Goal: Browse casually: Explore the website without a specific task or goal

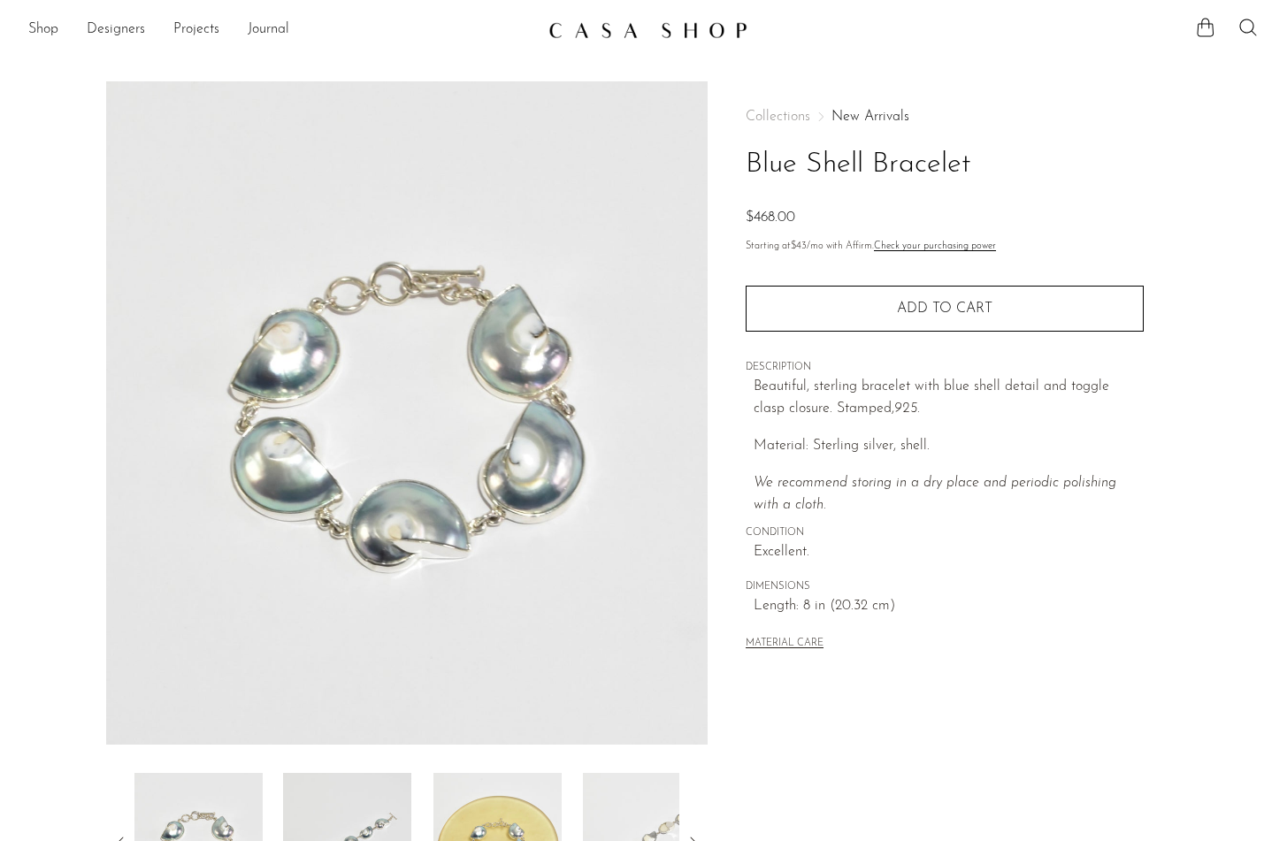
scroll to position [145, 0]
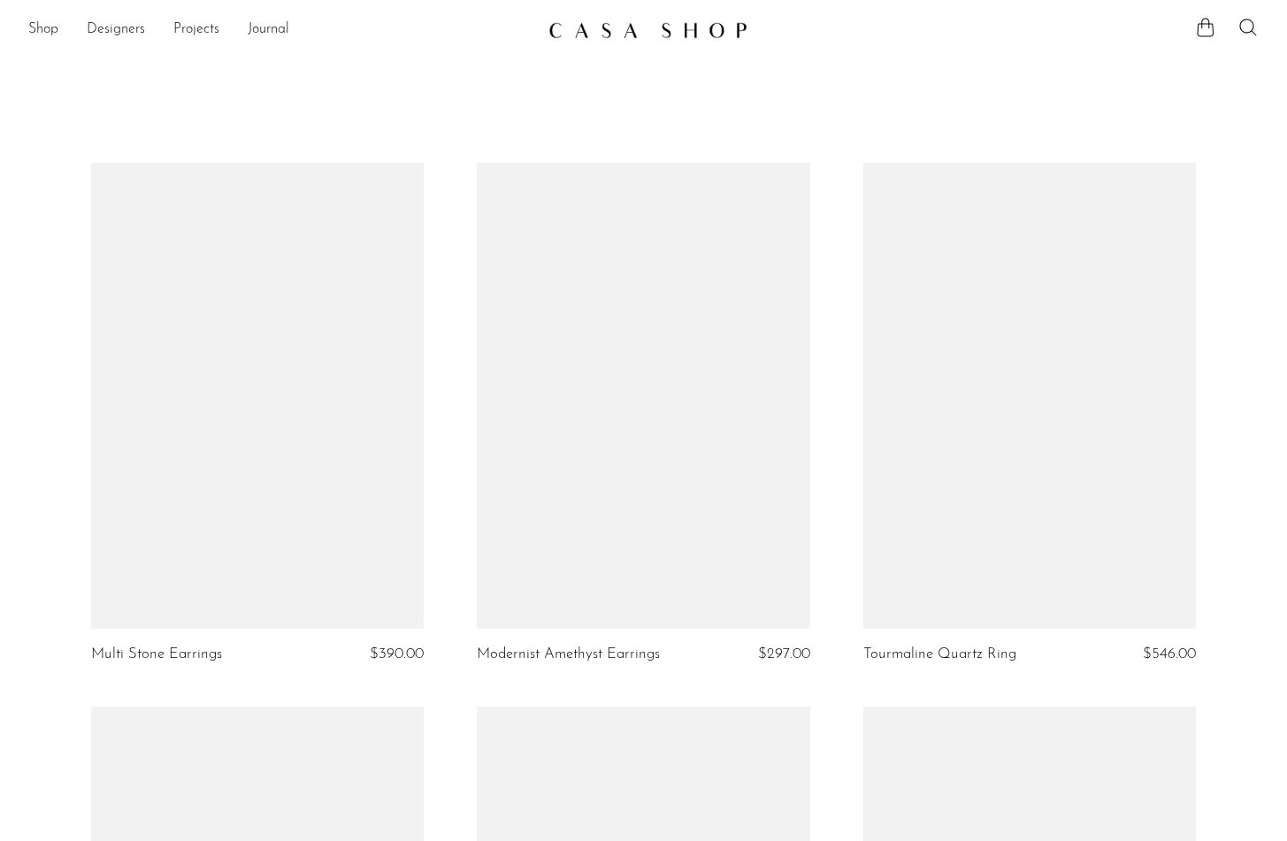
scroll to position [1545, 0]
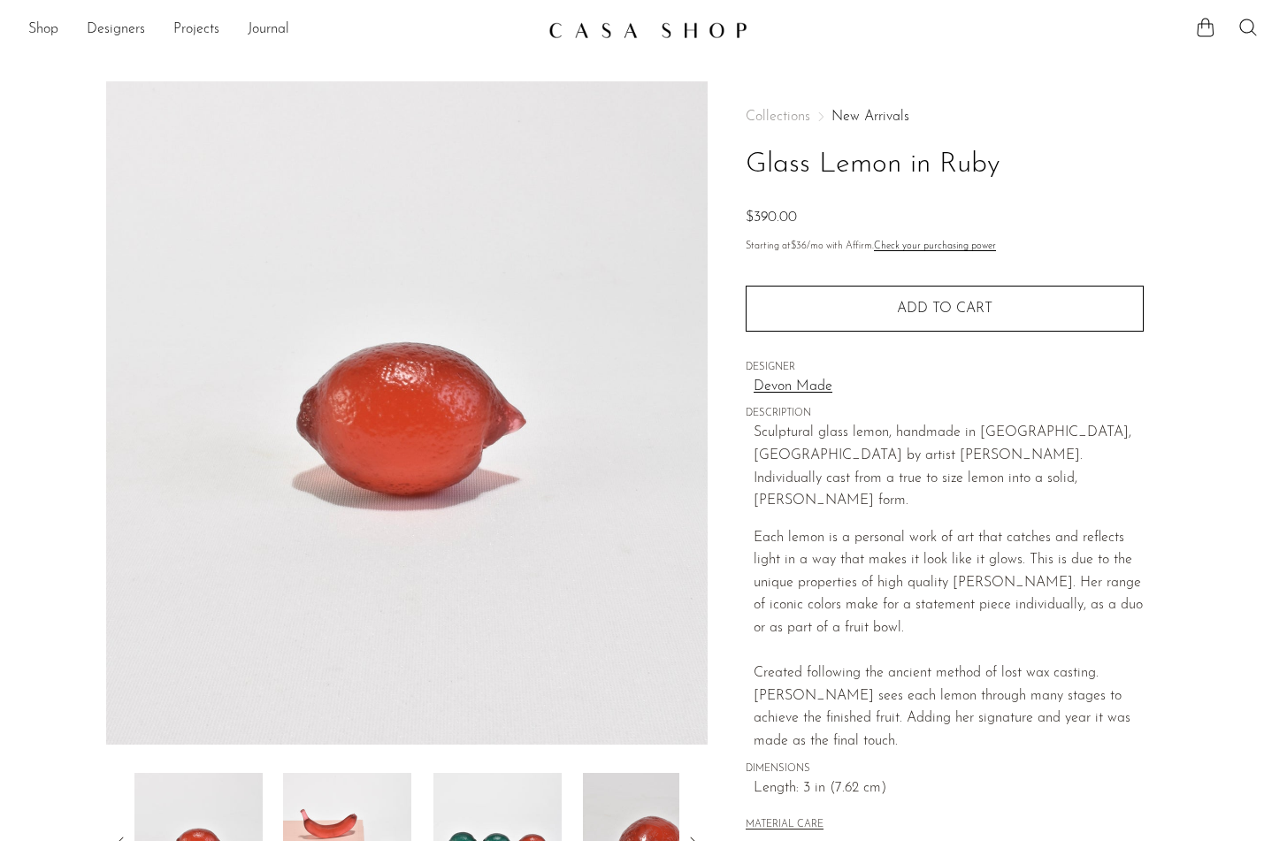
scroll to position [124, 0]
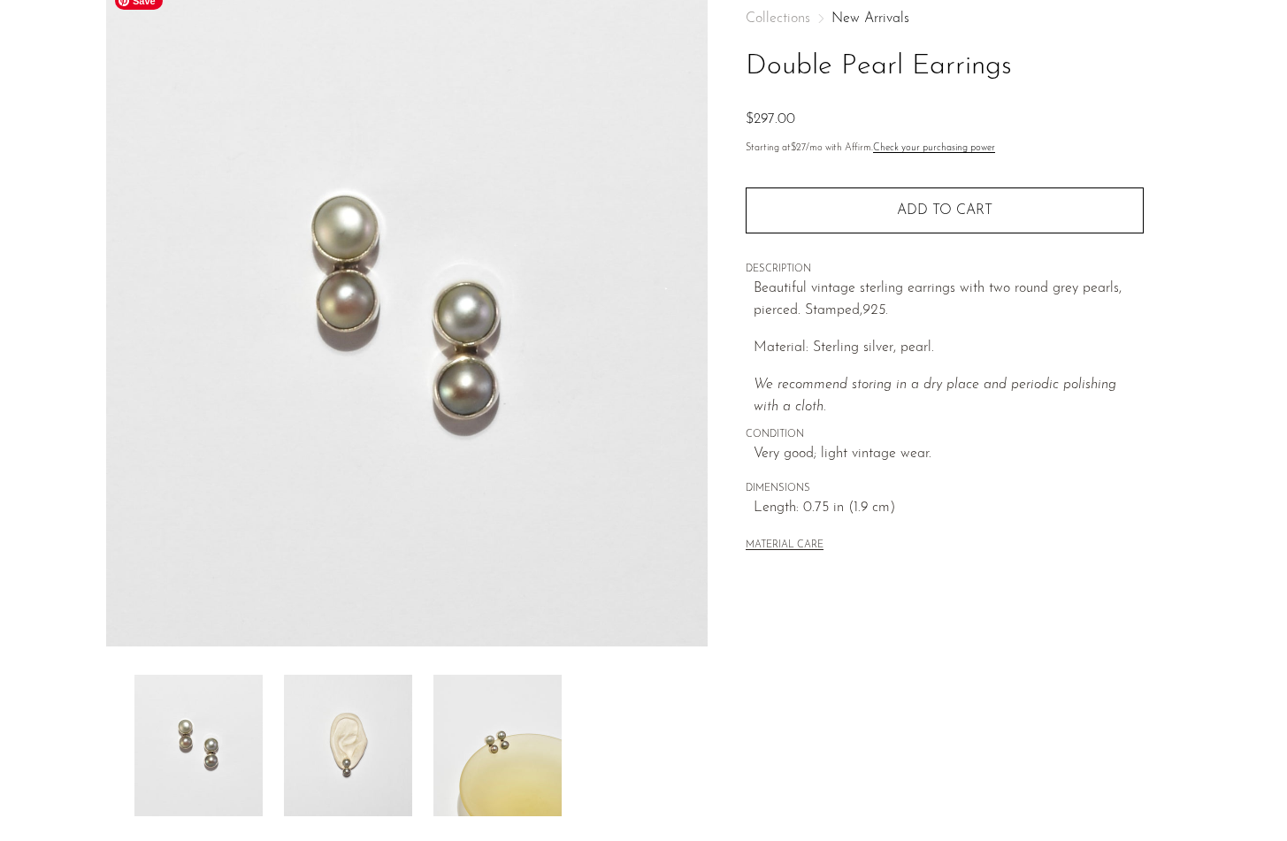
scroll to position [311, 0]
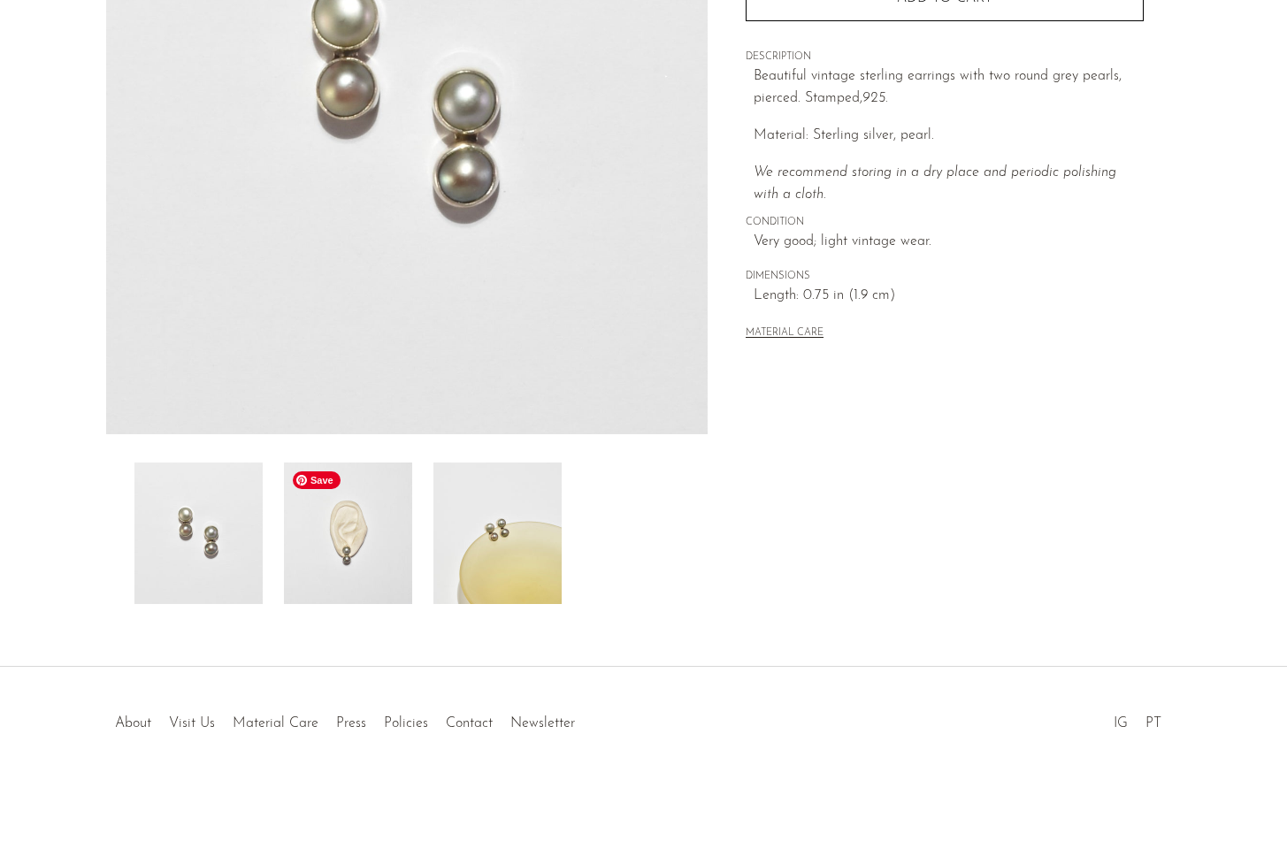
click at [341, 535] on img at bounding box center [348, 534] width 128 height 142
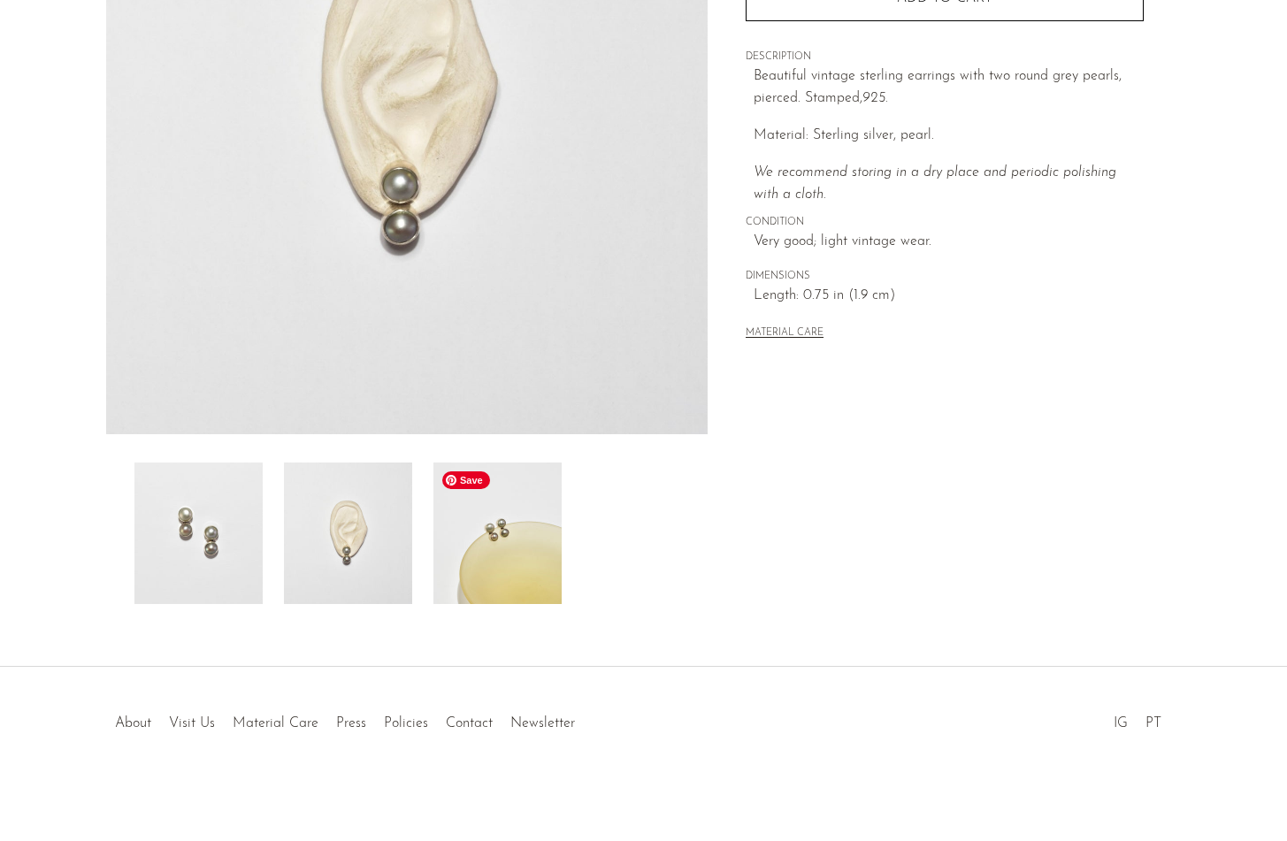
click at [465, 548] on img at bounding box center [498, 534] width 128 height 142
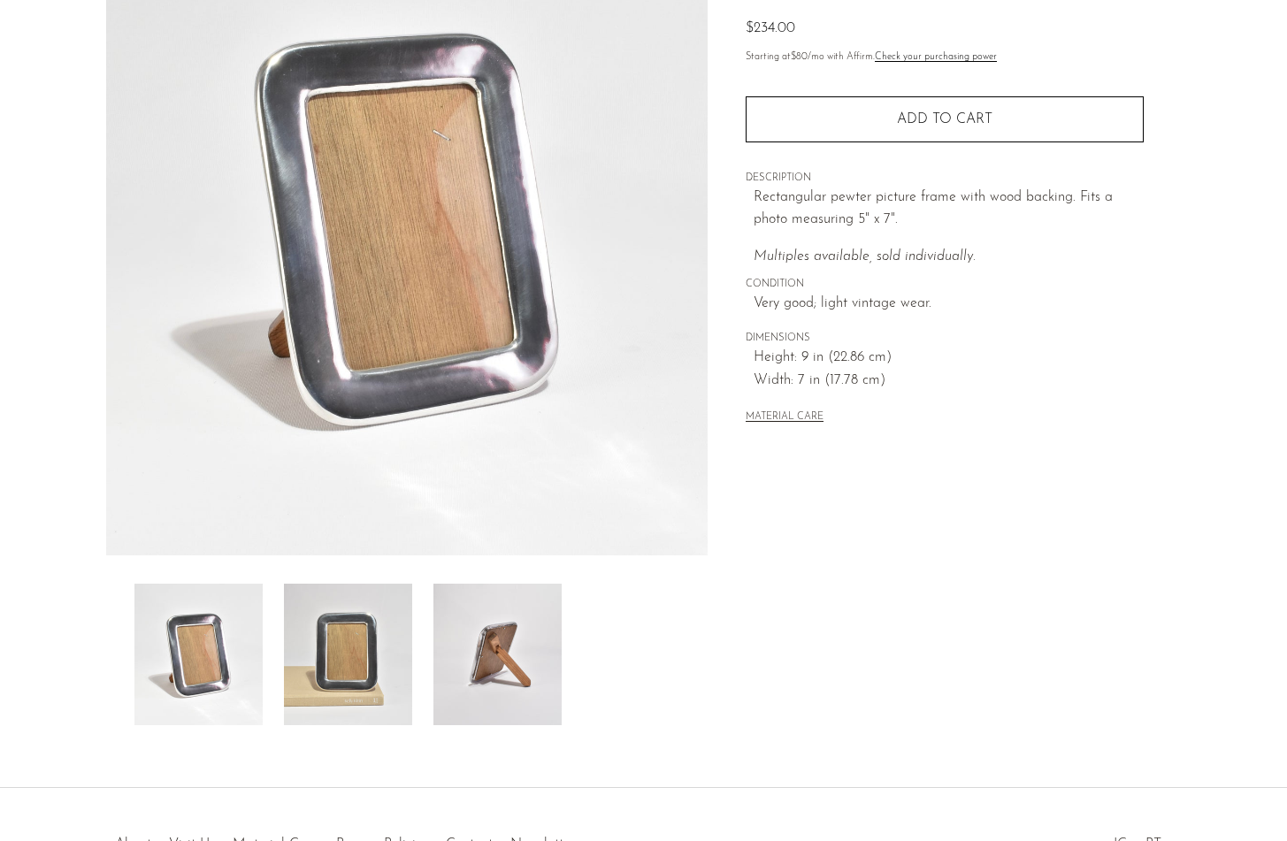
scroll to position [193, 0]
